Goal: Use online tool/utility: Utilize a website feature to perform a specific function

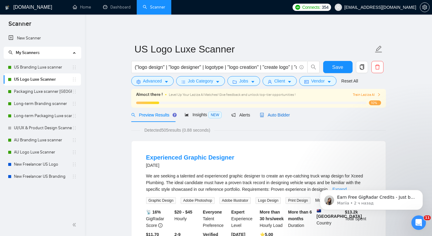
click at [283, 114] on span "Auto Bidder" at bounding box center [275, 114] width 30 height 5
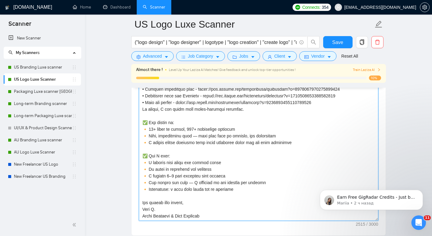
scroll to position [740, 0]
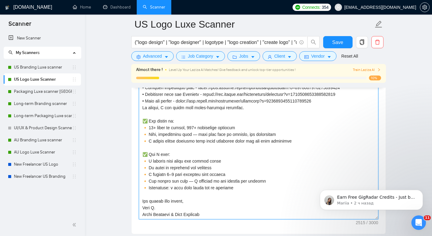
drag, startPoint x: 142, startPoint y: 144, endPoint x: 214, endPoint y: 216, distance: 101.6
click at [214, 216] on textarea "Cover letter template:" at bounding box center [258, 151] width 239 height 136
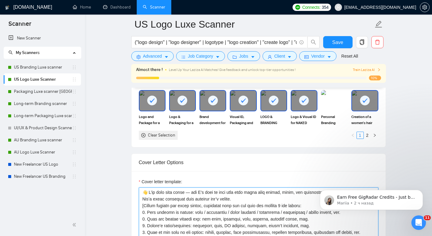
scroll to position [636, 0]
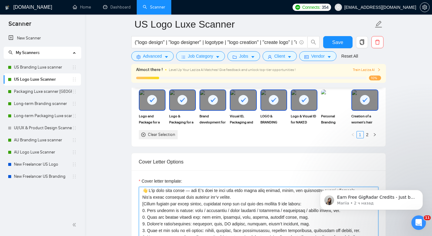
scroll to position [0, 0]
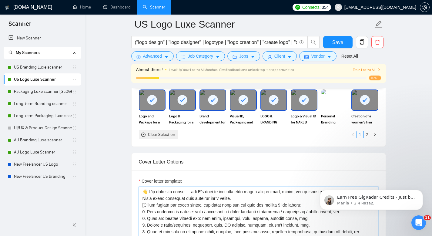
drag, startPoint x: 221, startPoint y: 194, endPoint x: 114, endPoint y: 165, distance: 110.8
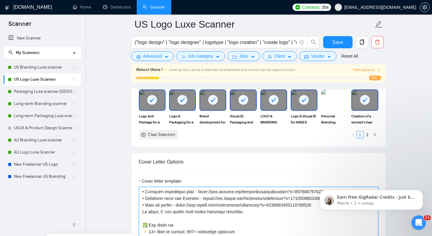
scroll to position [712, 0]
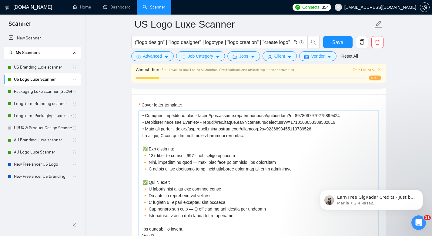
drag, startPoint x: 145, startPoint y: 168, endPoint x: 141, endPoint y: 168, distance: 4.0
click at [141, 168] on textarea "Cover letter template:" at bounding box center [258, 179] width 239 height 136
drag, startPoint x: 259, startPoint y: 162, endPoint x: 136, endPoint y: 149, distance: 123.1
click at [136, 149] on div "Cover letter template:" at bounding box center [259, 177] width 254 height 167
